Goal: Information Seeking & Learning: Learn about a topic

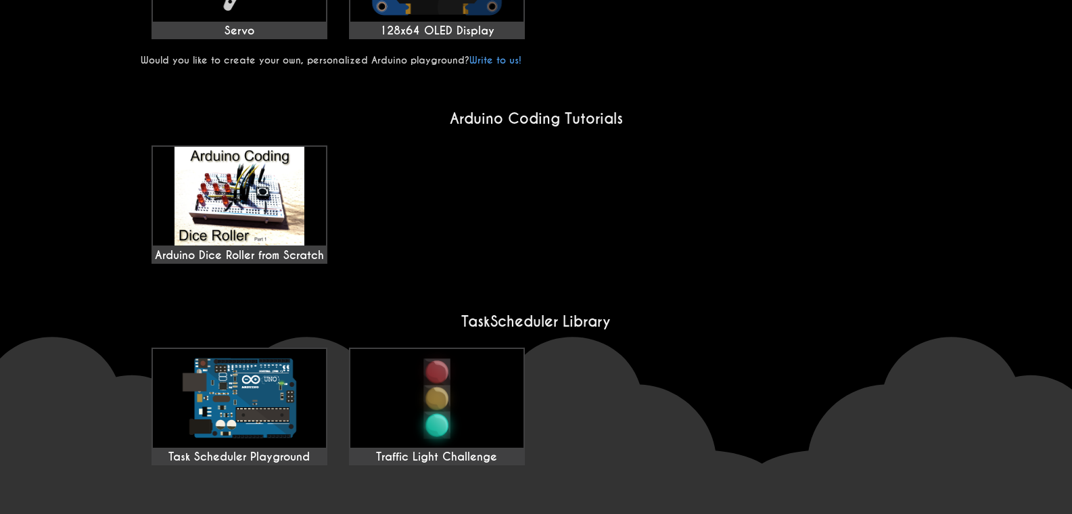
scroll to position [947, 0]
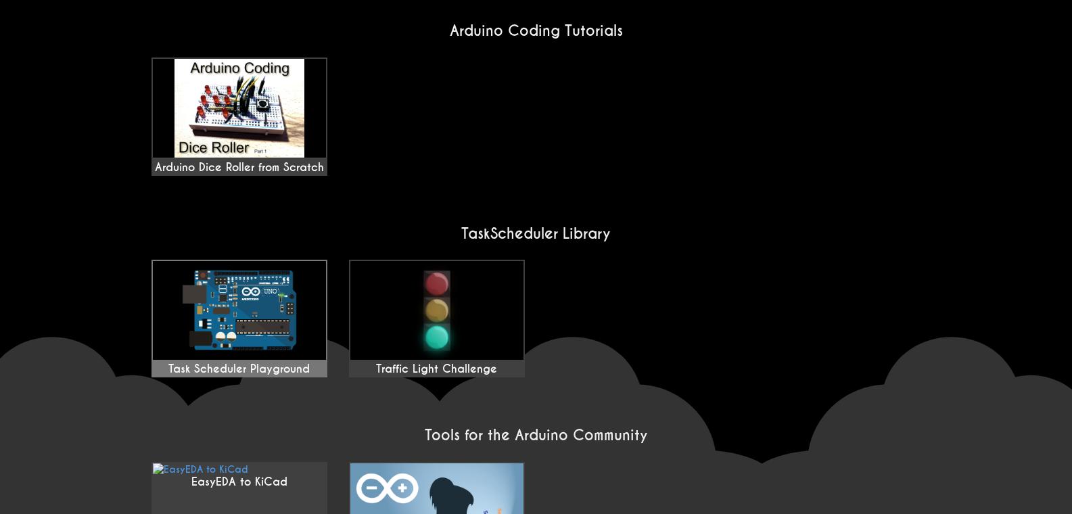
click at [250, 363] on div "Task Scheduler Playground" at bounding box center [239, 370] width 173 height 14
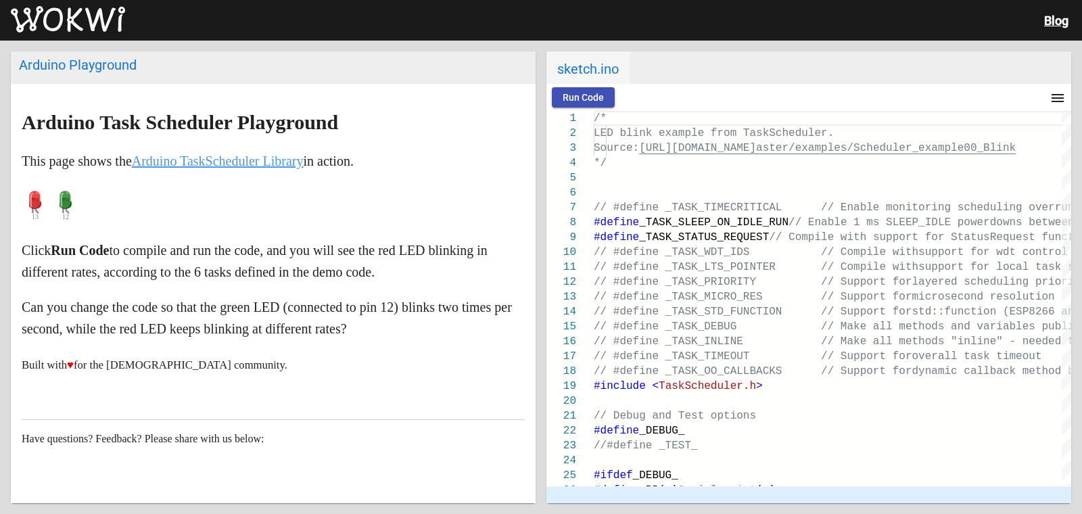
click at [91, 64] on div "Arduino Playground" at bounding box center [273, 65] width 509 height 16
drag, startPoint x: 158, startPoint y: 168, endPoint x: 163, endPoint y: 159, distance: 10.6
click at [163, 159] on p "This page shows the Arduino TaskScheduler Library in action." at bounding box center [273, 161] width 503 height 22
drag, startPoint x: 165, startPoint y: 158, endPoint x: 168, endPoint y: 152, distance: 7.6
click at [167, 157] on link "Arduino TaskScheduler Library" at bounding box center [218, 161] width 172 height 15
